Goal: Information Seeking & Learning: Learn about a topic

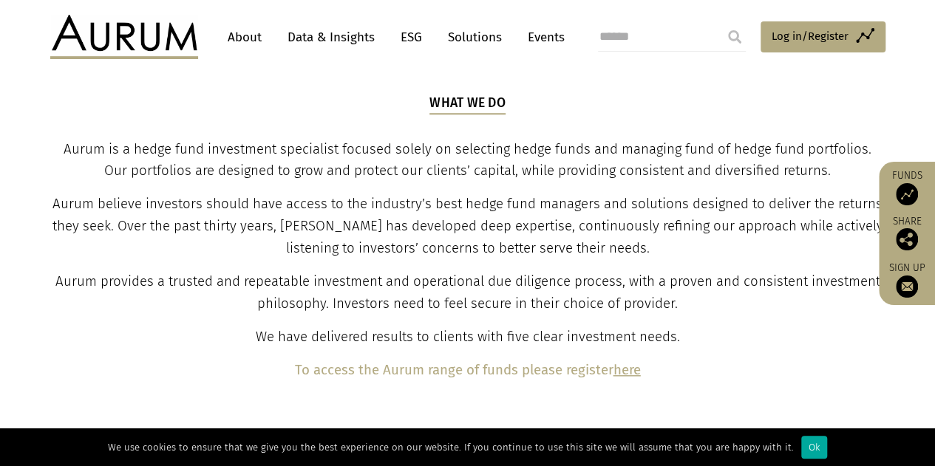
scroll to position [507, 0]
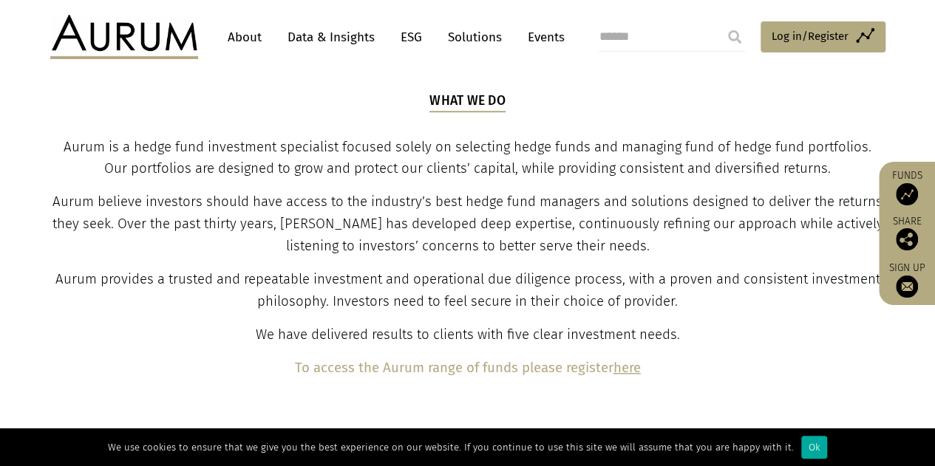
click at [189, 156] on p "Aurum is a hedge fund investment specialist focused solely on selecting hedge f…" at bounding box center [468, 159] width 832 height 44
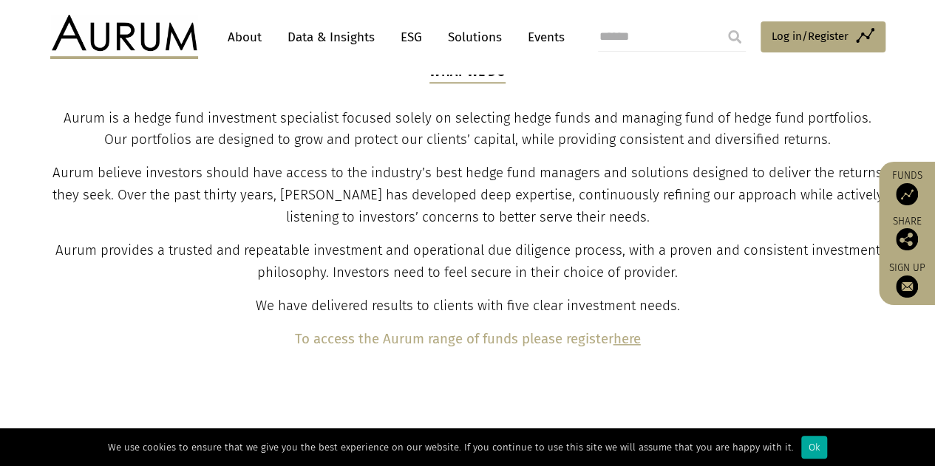
scroll to position [537, 0]
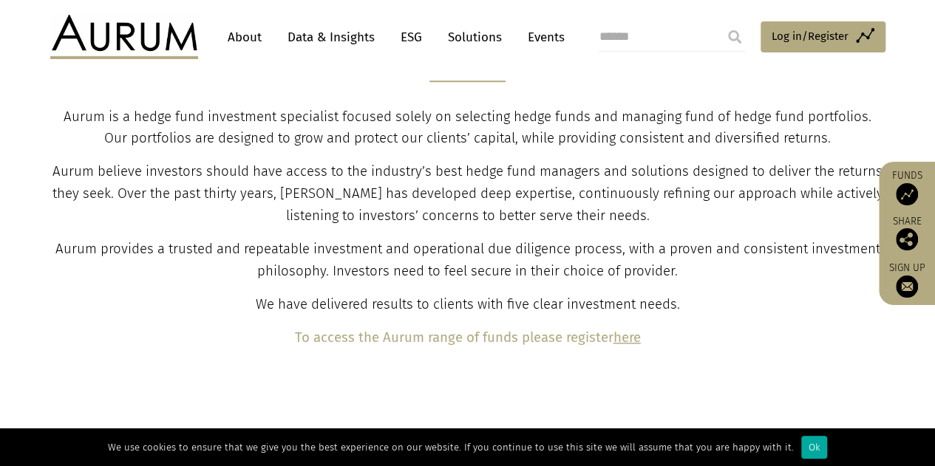
click at [489, 38] on link "Solutions" at bounding box center [475, 37] width 69 height 27
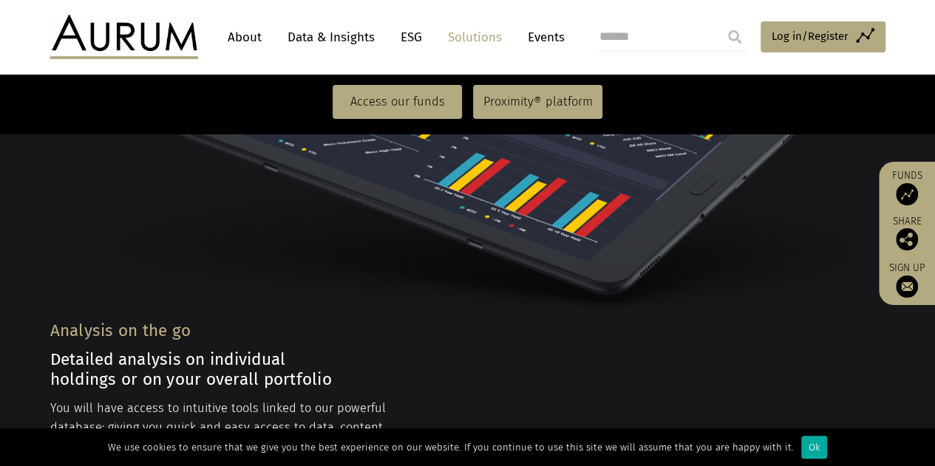
scroll to position [2367, 0]
click at [803, 444] on div "Ok" at bounding box center [814, 447] width 26 height 23
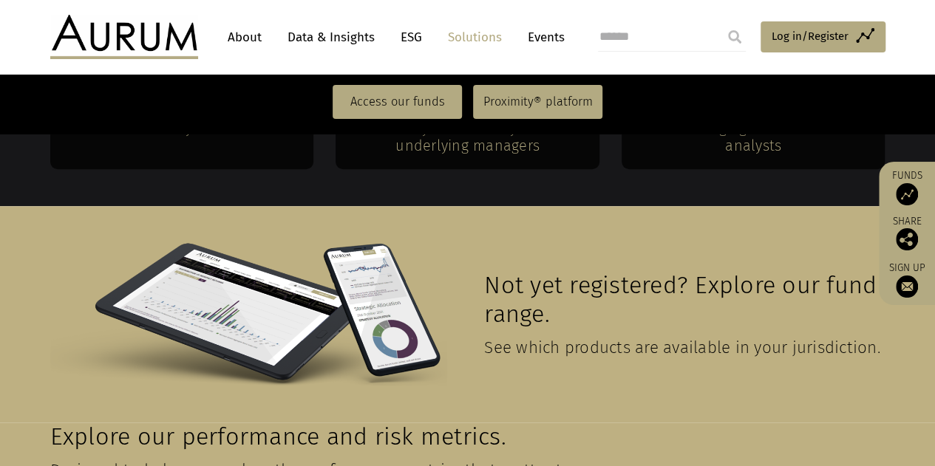
scroll to position [2824, 0]
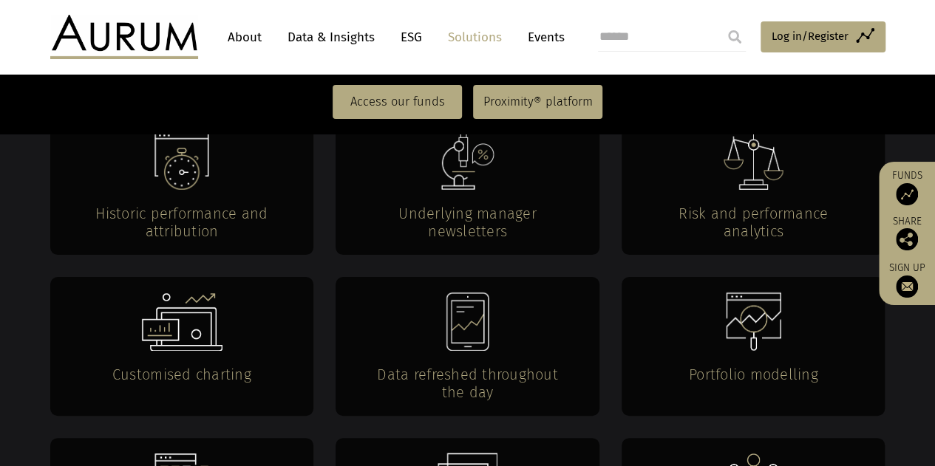
click at [242, 32] on link "About" at bounding box center [244, 37] width 49 height 27
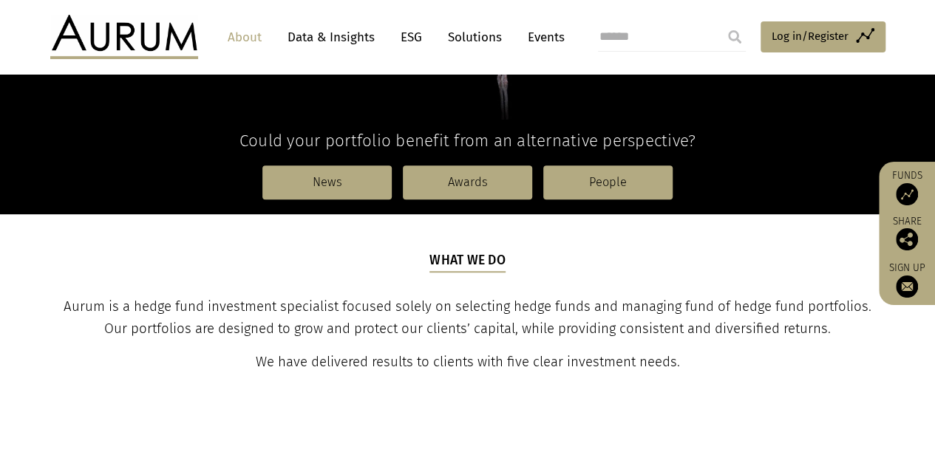
scroll to position [365, 0]
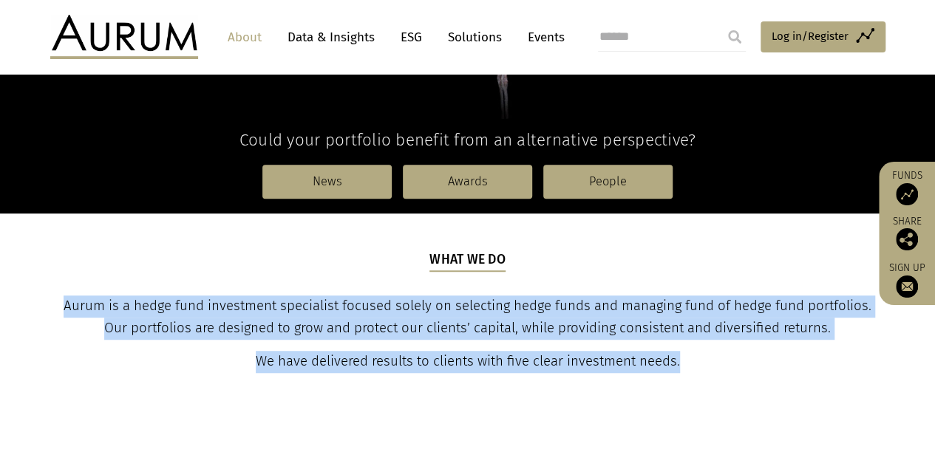
drag, startPoint x: 67, startPoint y: 306, endPoint x: 707, endPoint y: 361, distance: 643.2
click at [707, 361] on div "What we do Aurum is a hedge fund investment specialist focused solely on select…" at bounding box center [468, 312] width 832 height 122
copy div "Aurum is a hedge fund investment specialist focused solely on selecting hedge f…"
